Goal: Find specific page/section: Find specific page/section

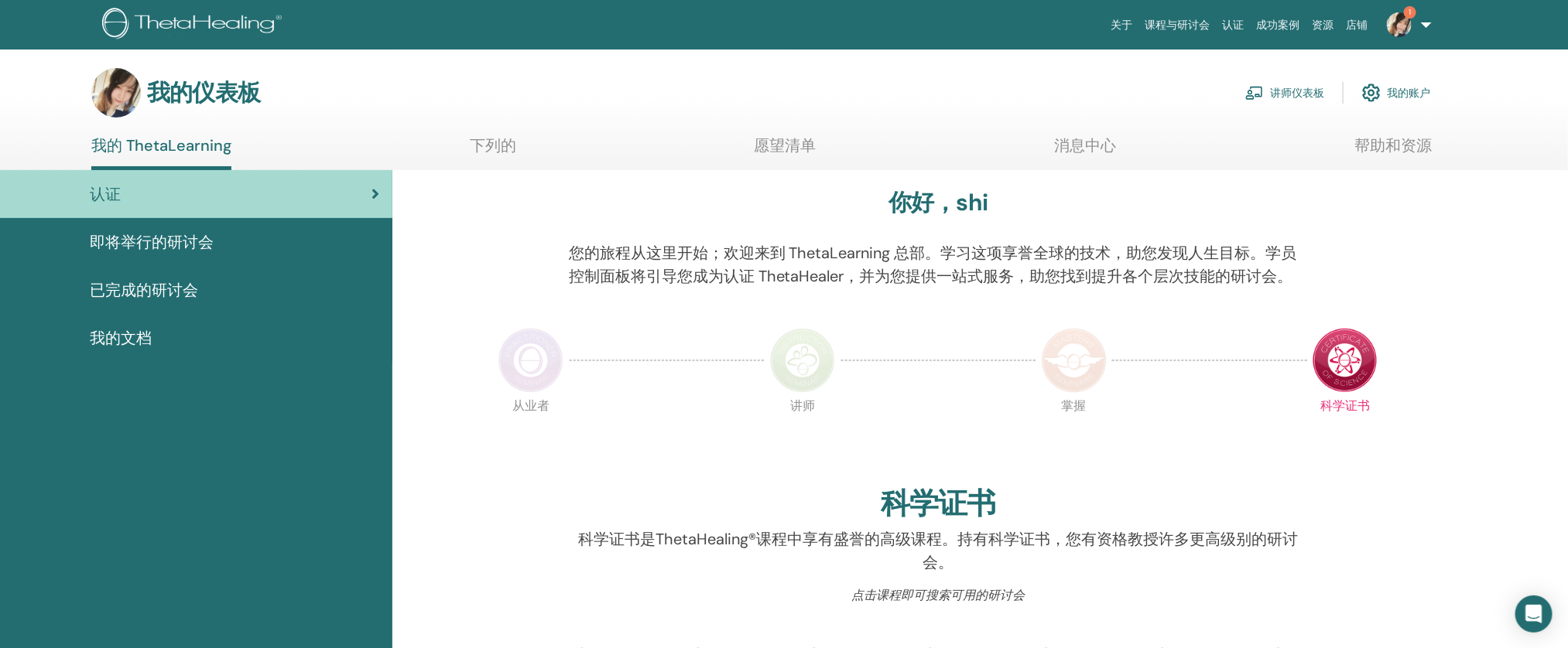
click at [1292, 94] on font "讲师仪表板" at bounding box center [1297, 94] width 54 height 14
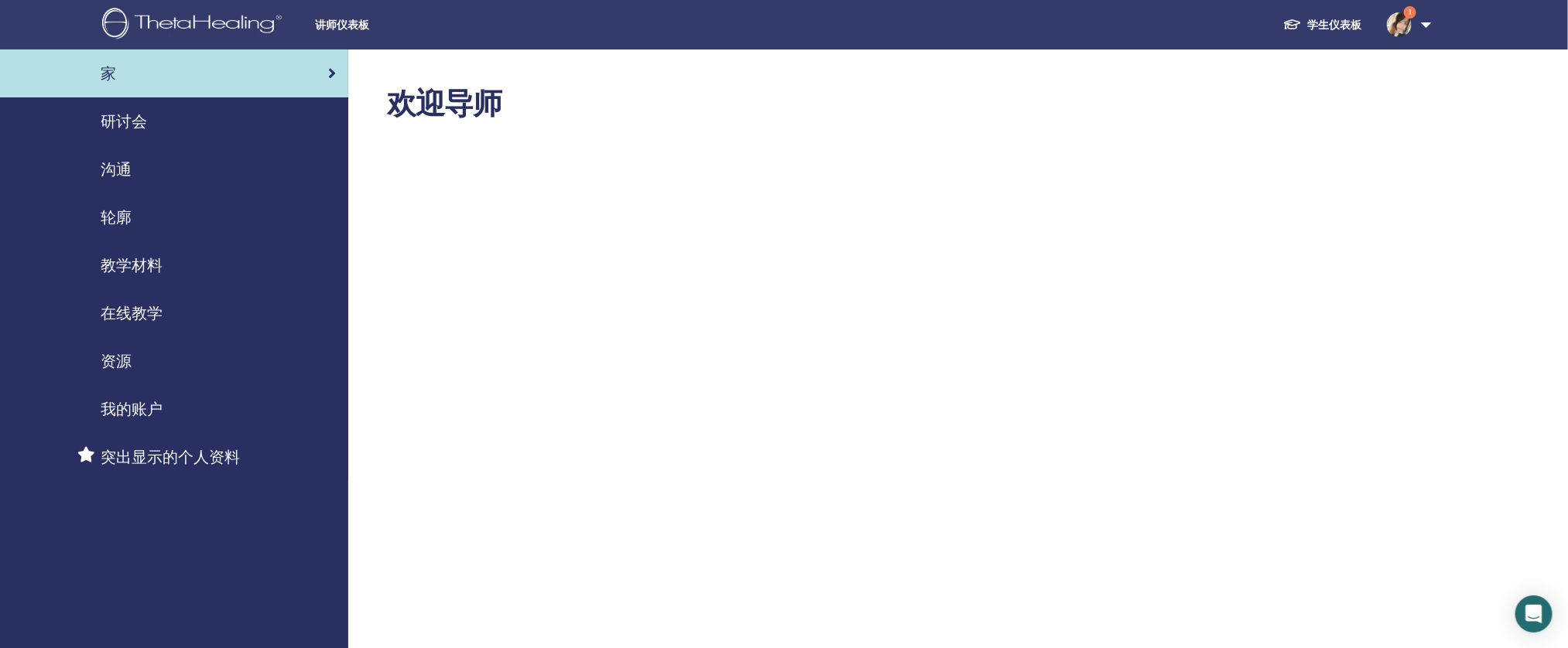
click at [150, 112] on div "研讨会" at bounding box center [174, 121] width 324 height 23
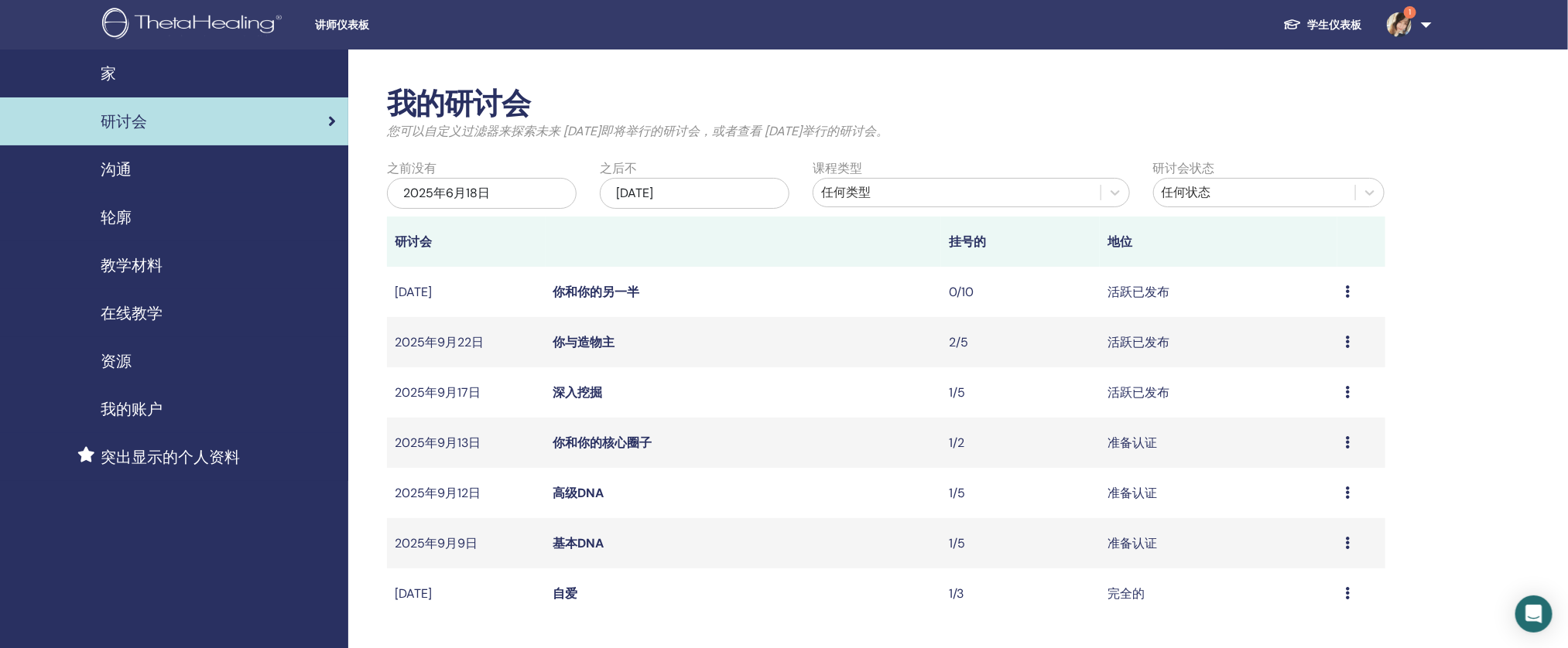
click at [103, 257] on font "教学材料" at bounding box center [132, 265] width 62 height 20
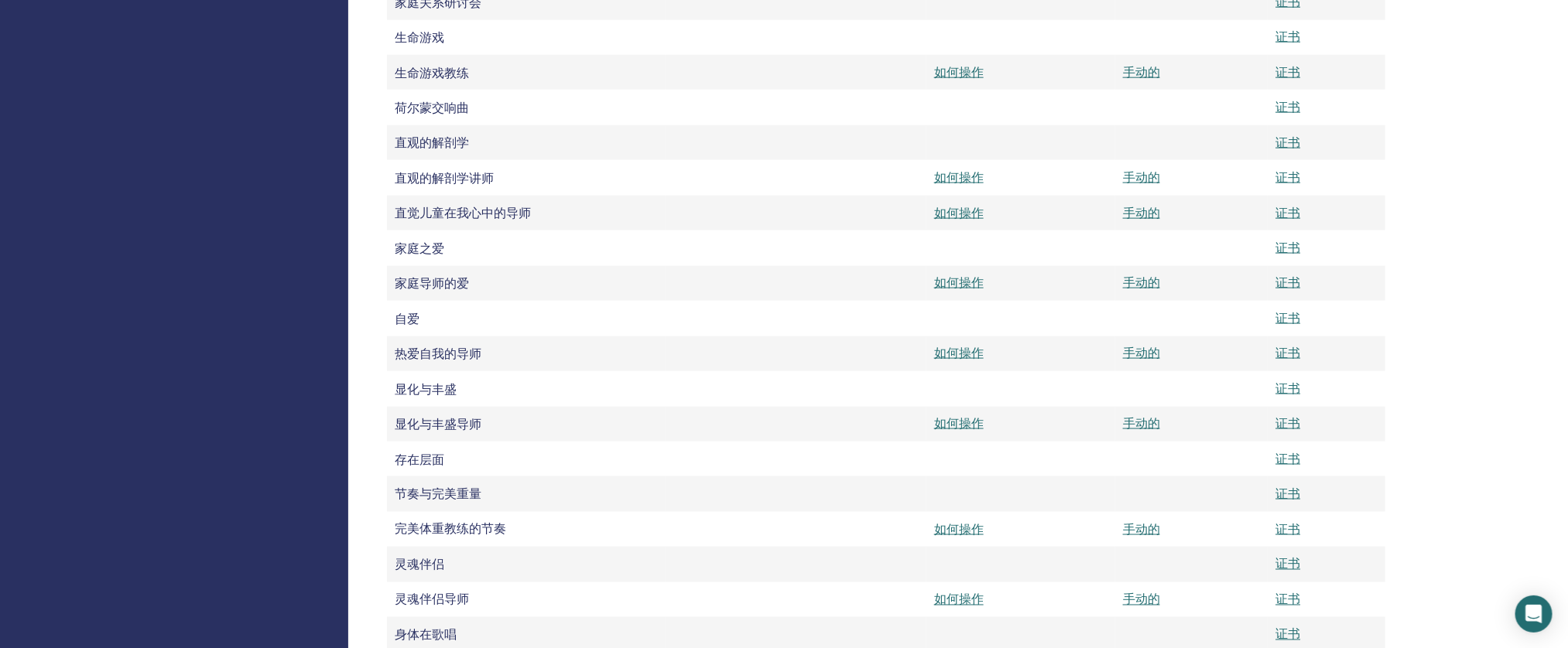
scroll to position [1019, 0]
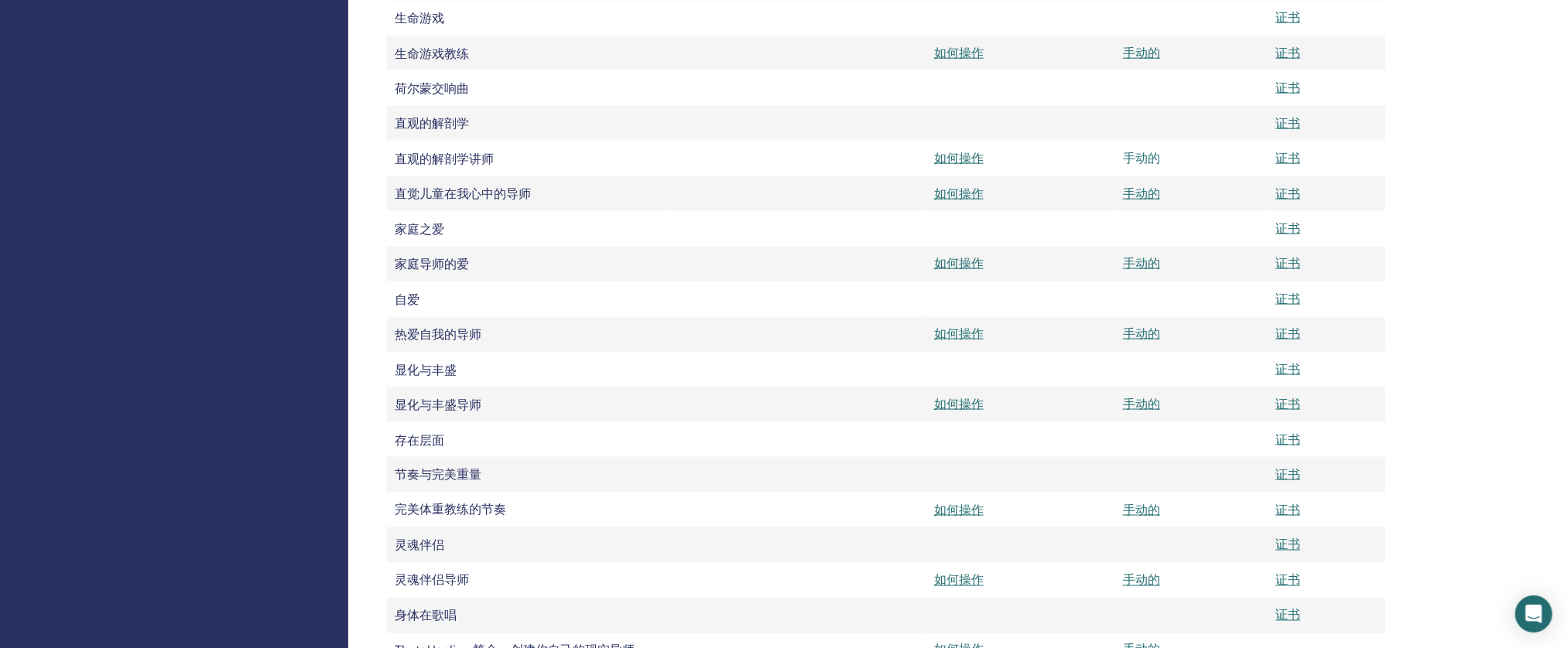
click at [1130, 166] on font "手动的" at bounding box center [1141, 158] width 37 height 17
